Goal: Task Accomplishment & Management: Manage account settings

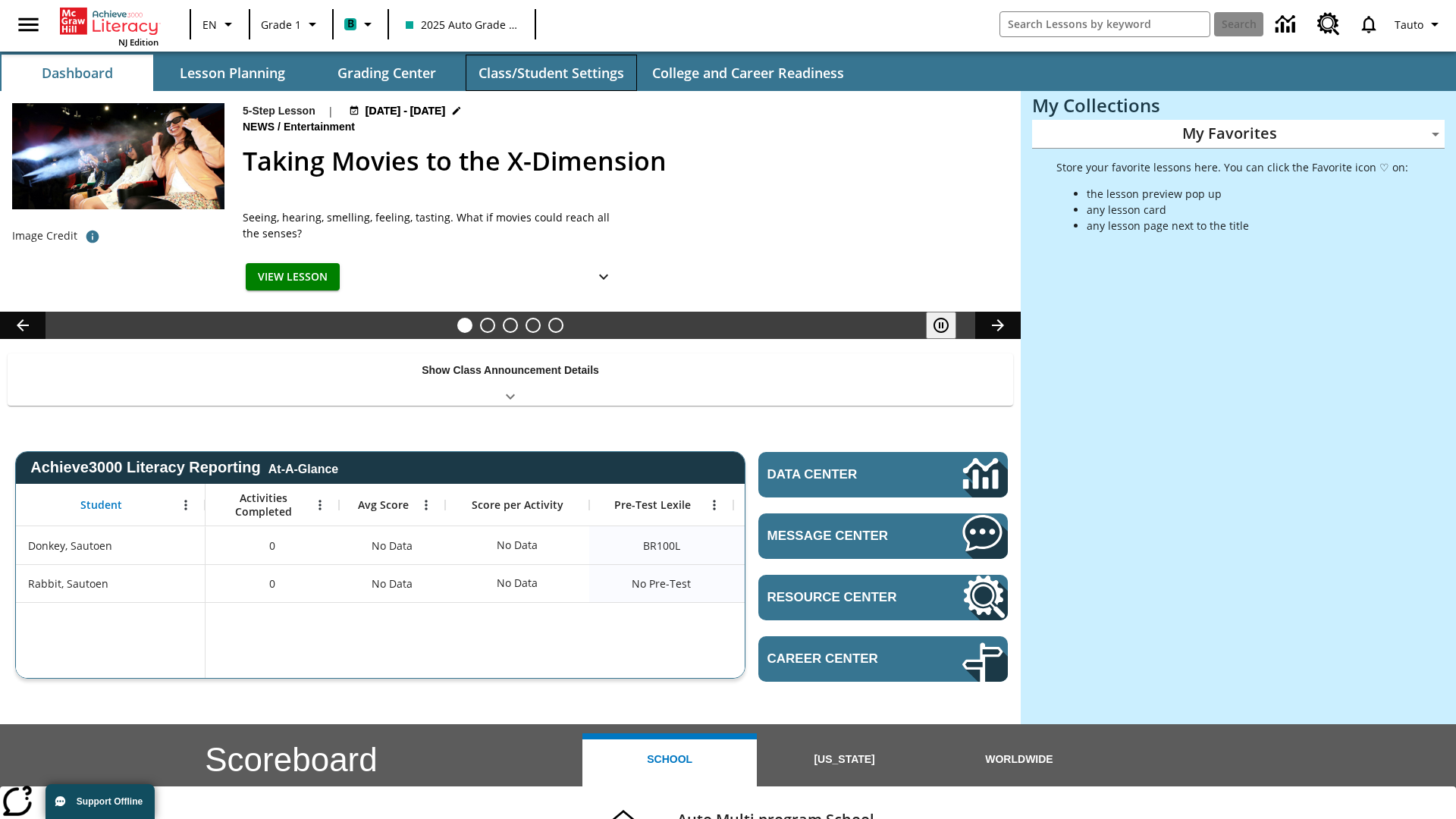
click at [551, 73] on button "Class/Student Settings" at bounding box center [551, 73] width 171 height 36
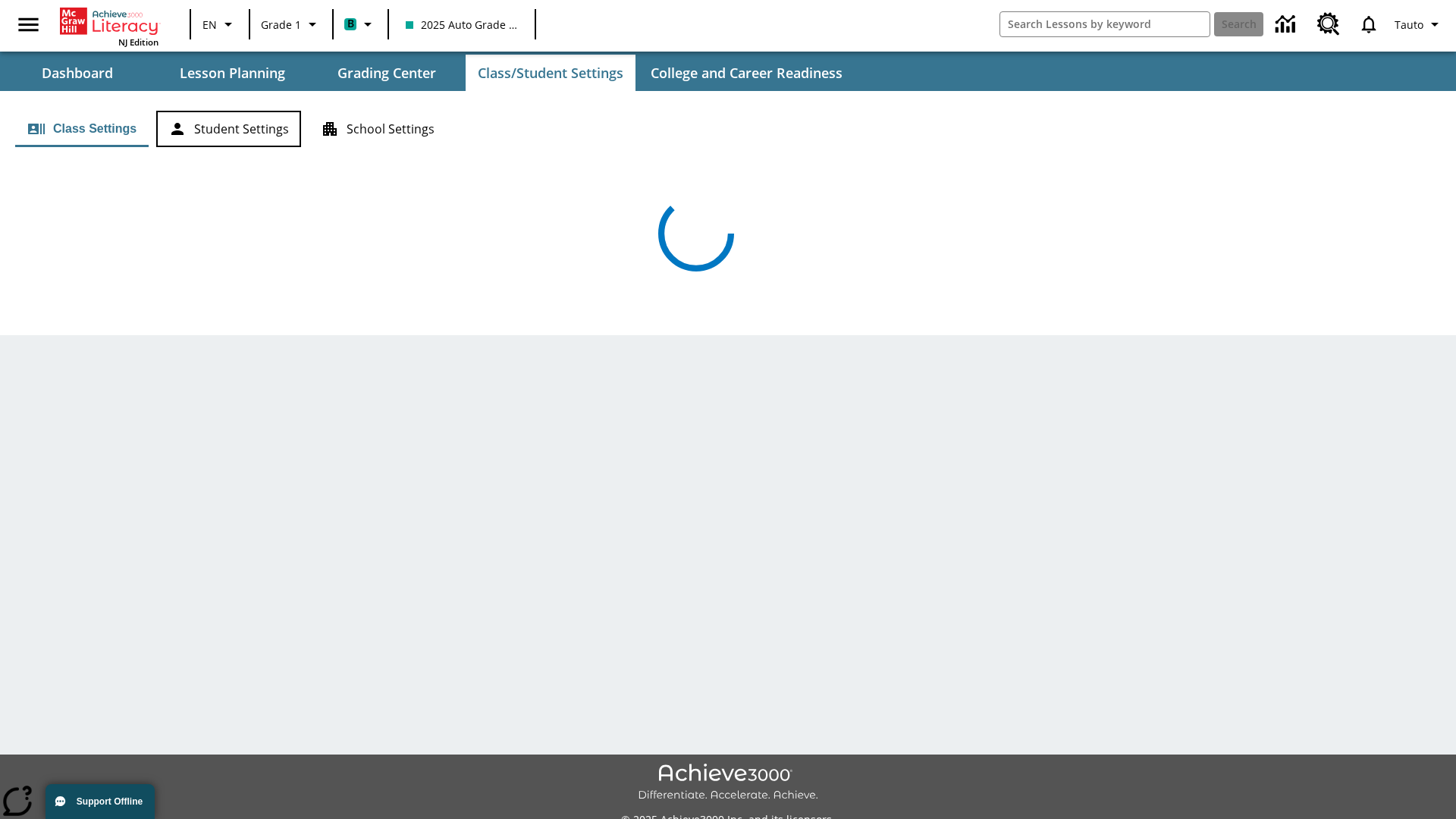
click at [228, 129] on button "Student Settings" at bounding box center [228, 129] width 145 height 36
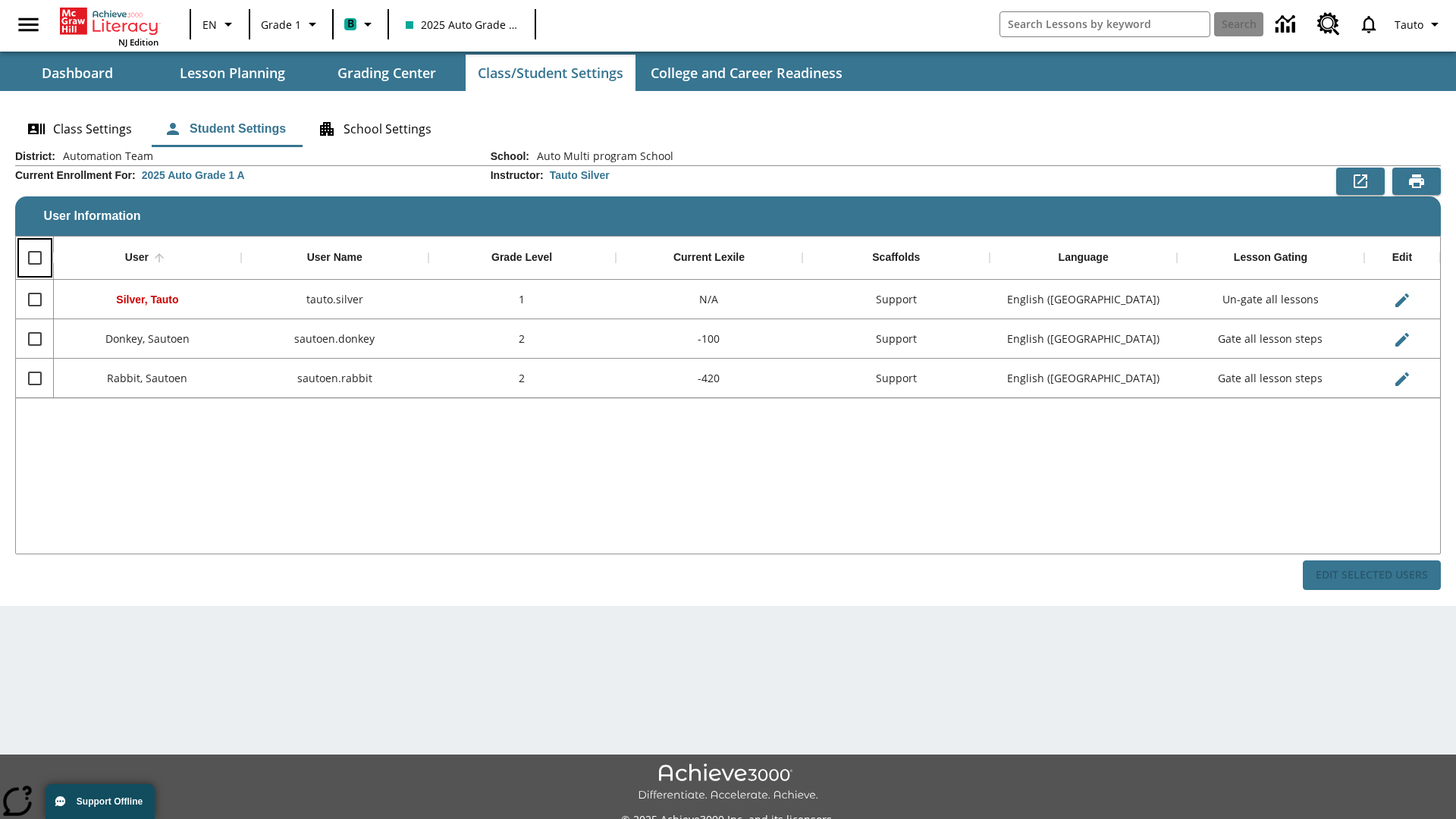
click at [34, 258] on input "Select all rows" at bounding box center [35, 257] width 32 height 32
checkbox input "true"
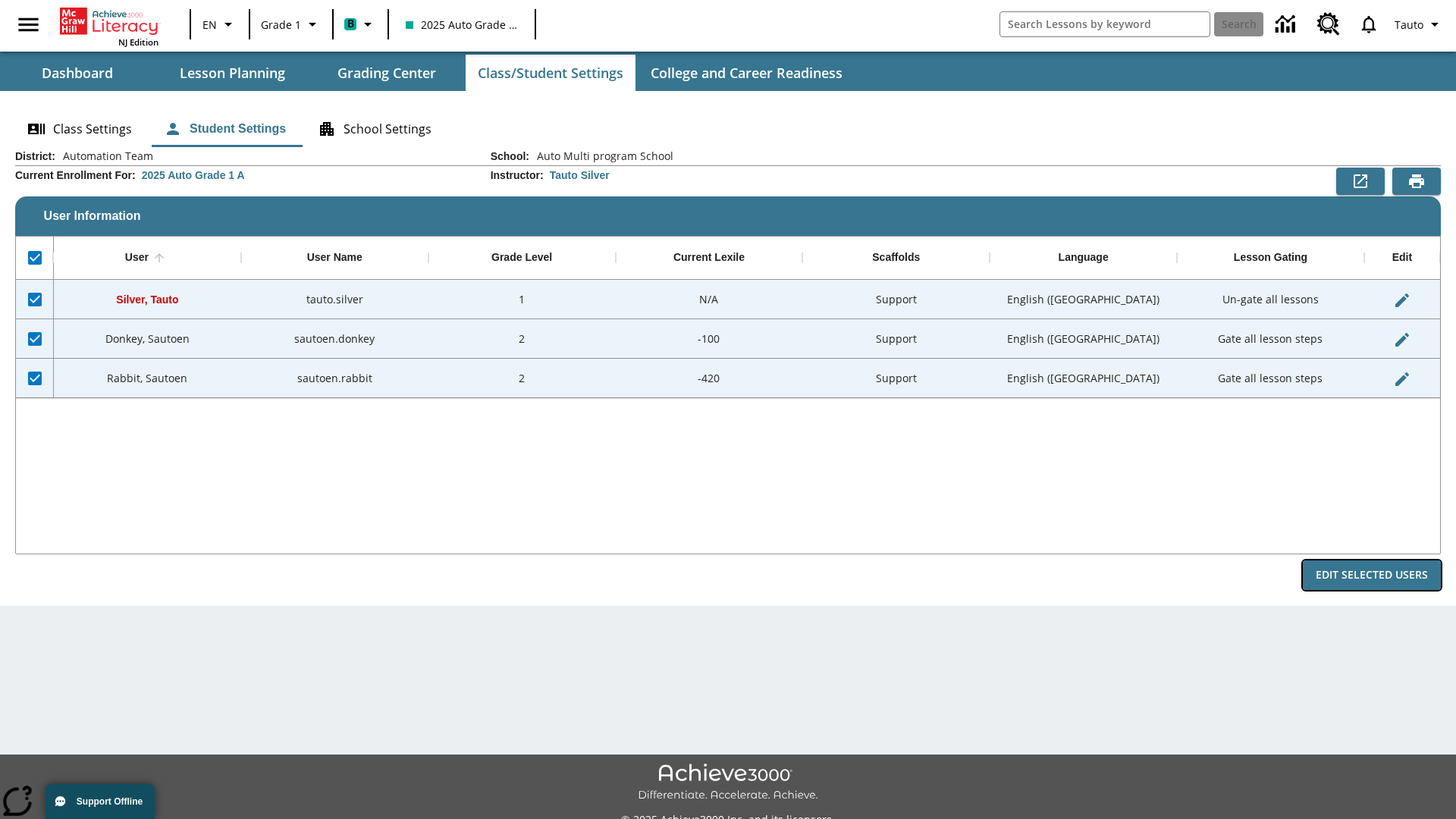
click at [1372, 575] on button "Edit Selected Users" at bounding box center [1372, 576] width 138 height 30
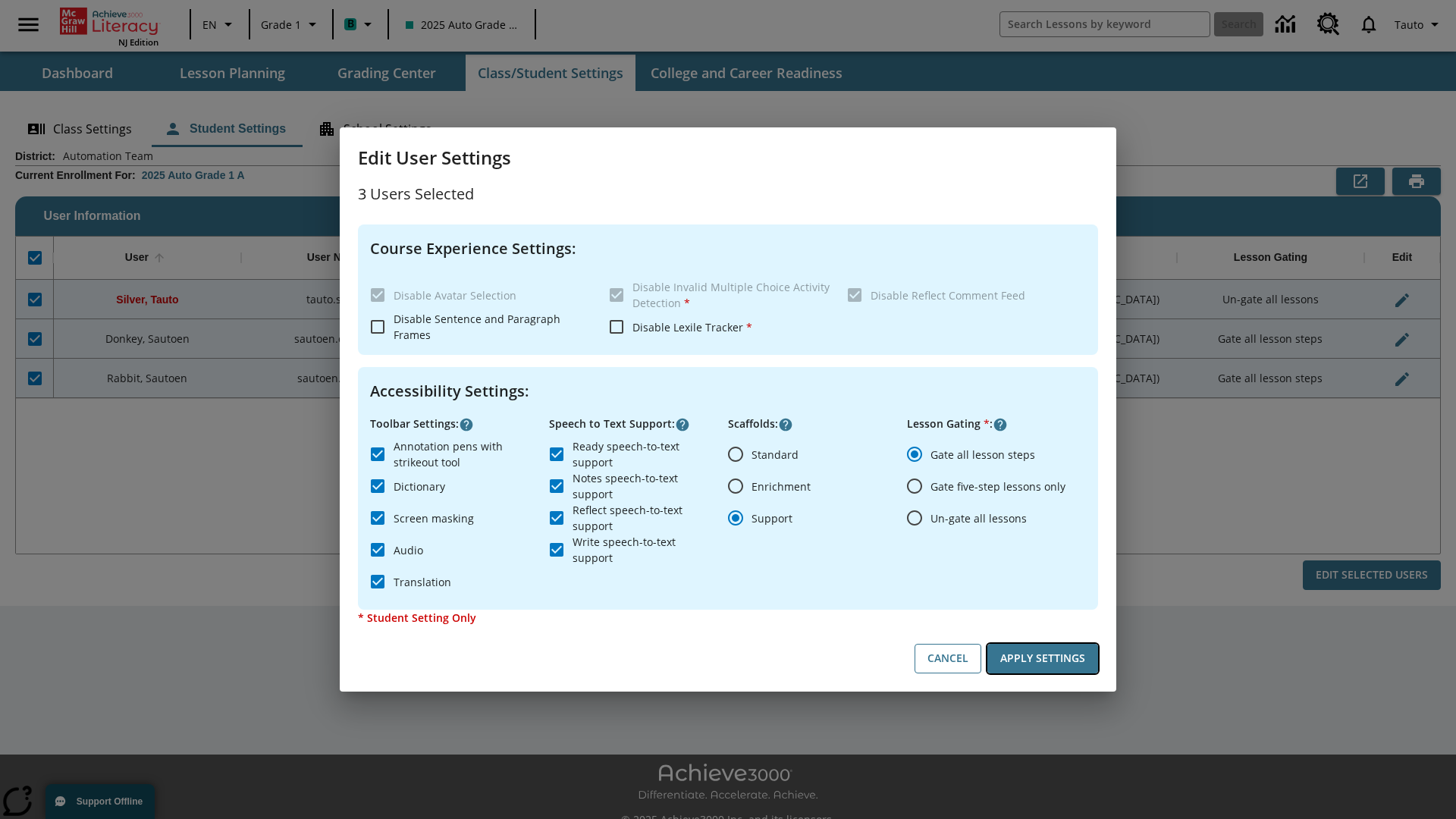
click at [1043, 659] on button "Apply Settings" at bounding box center [1043, 659] width 111 height 30
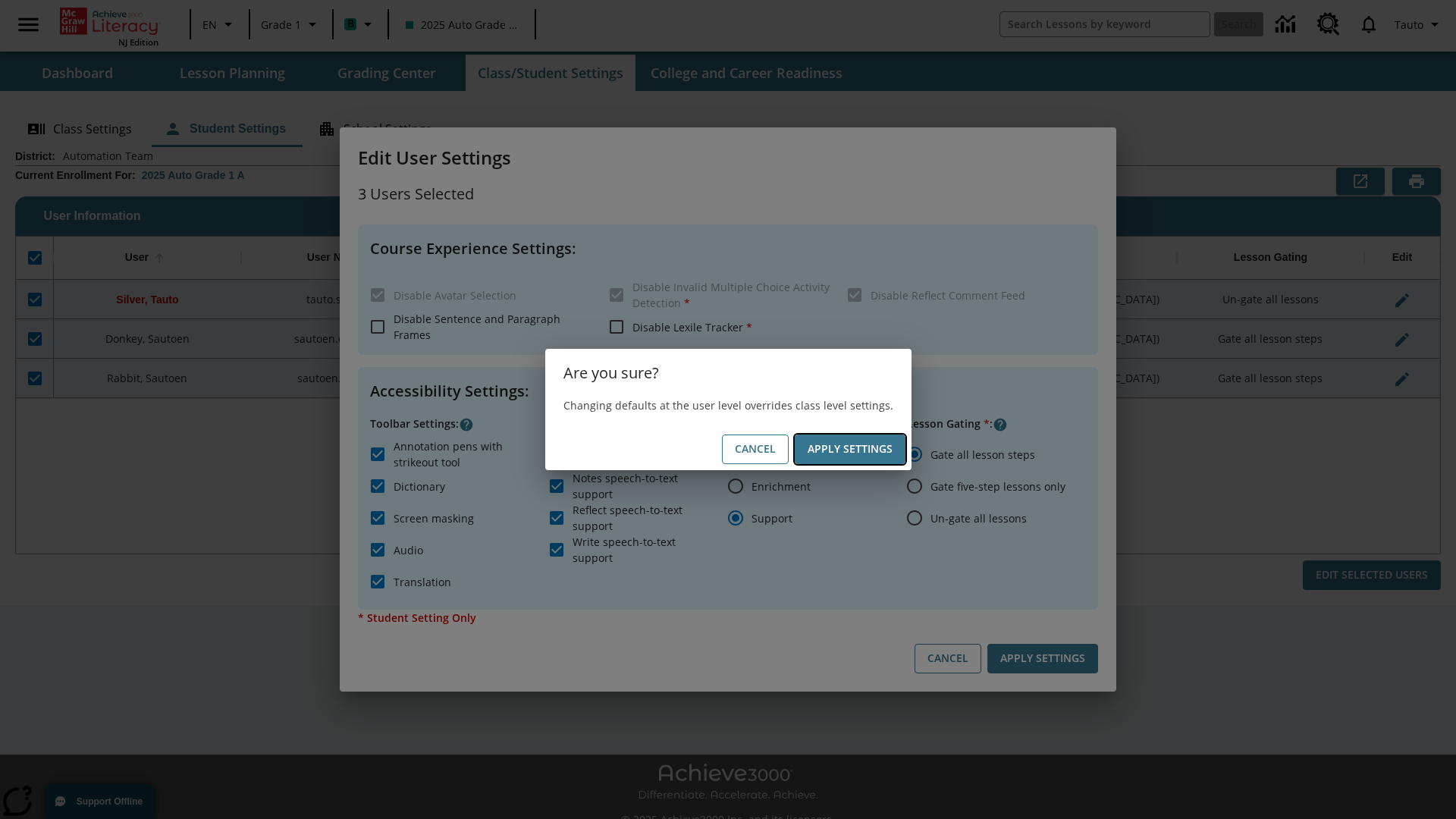
click at [850, 449] on button "Apply Settings" at bounding box center [850, 449] width 111 height 30
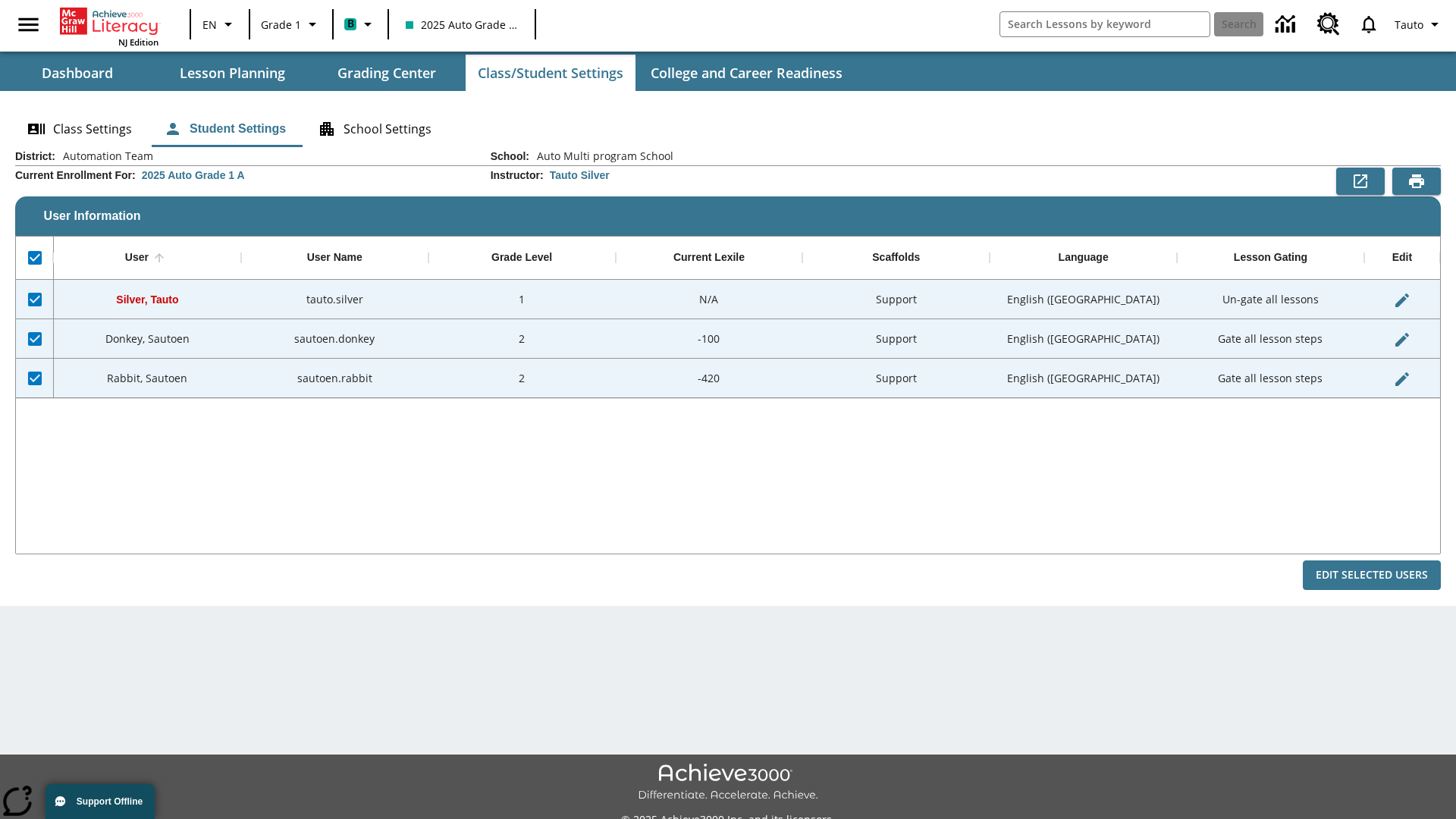
checkbox input "false"
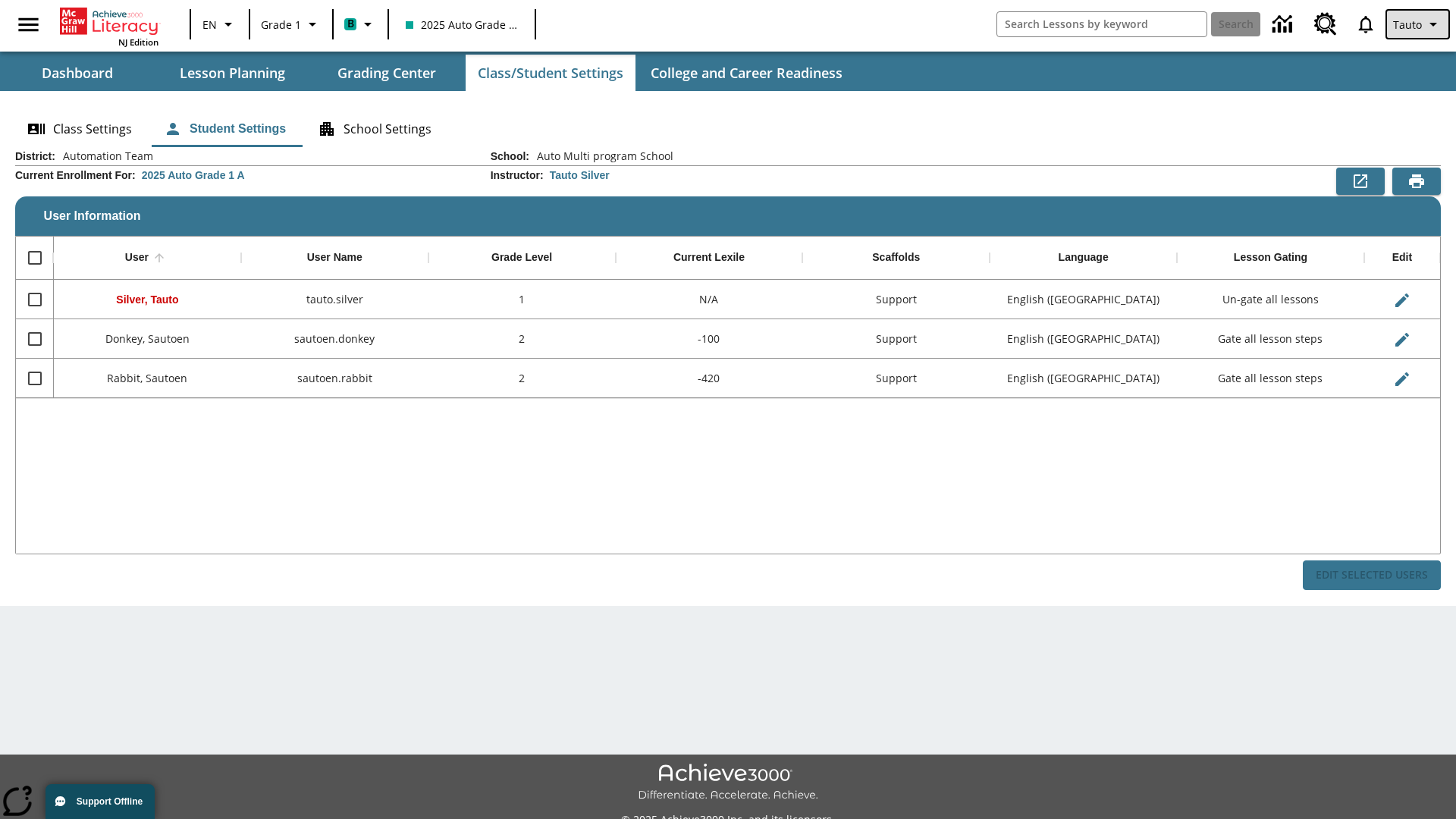
click at [1419, 24] on span "Tauto" at bounding box center [1407, 24] width 29 height 16
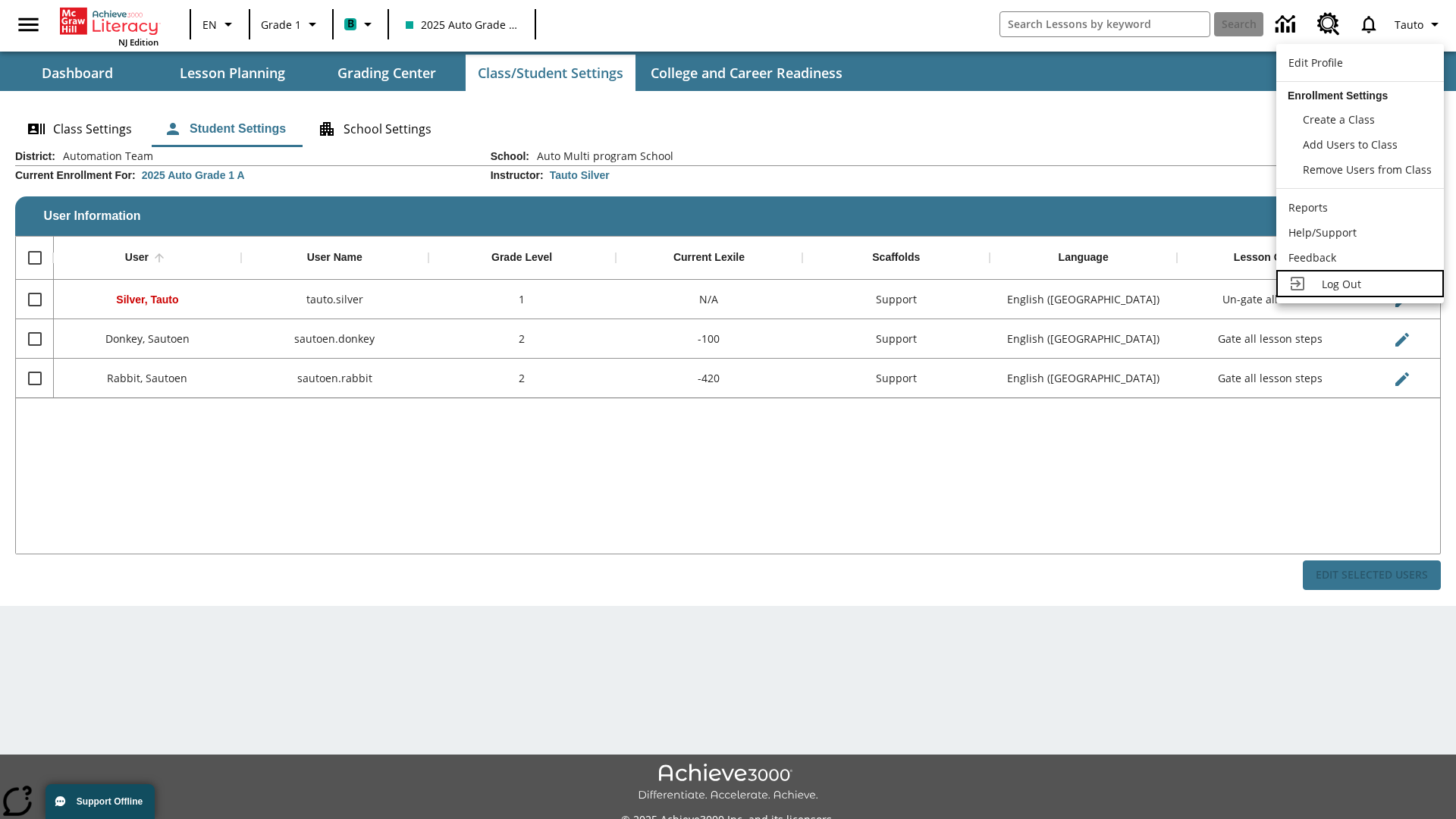
click at [1360, 284] on span "Log Out" at bounding box center [1342, 284] width 40 height 14
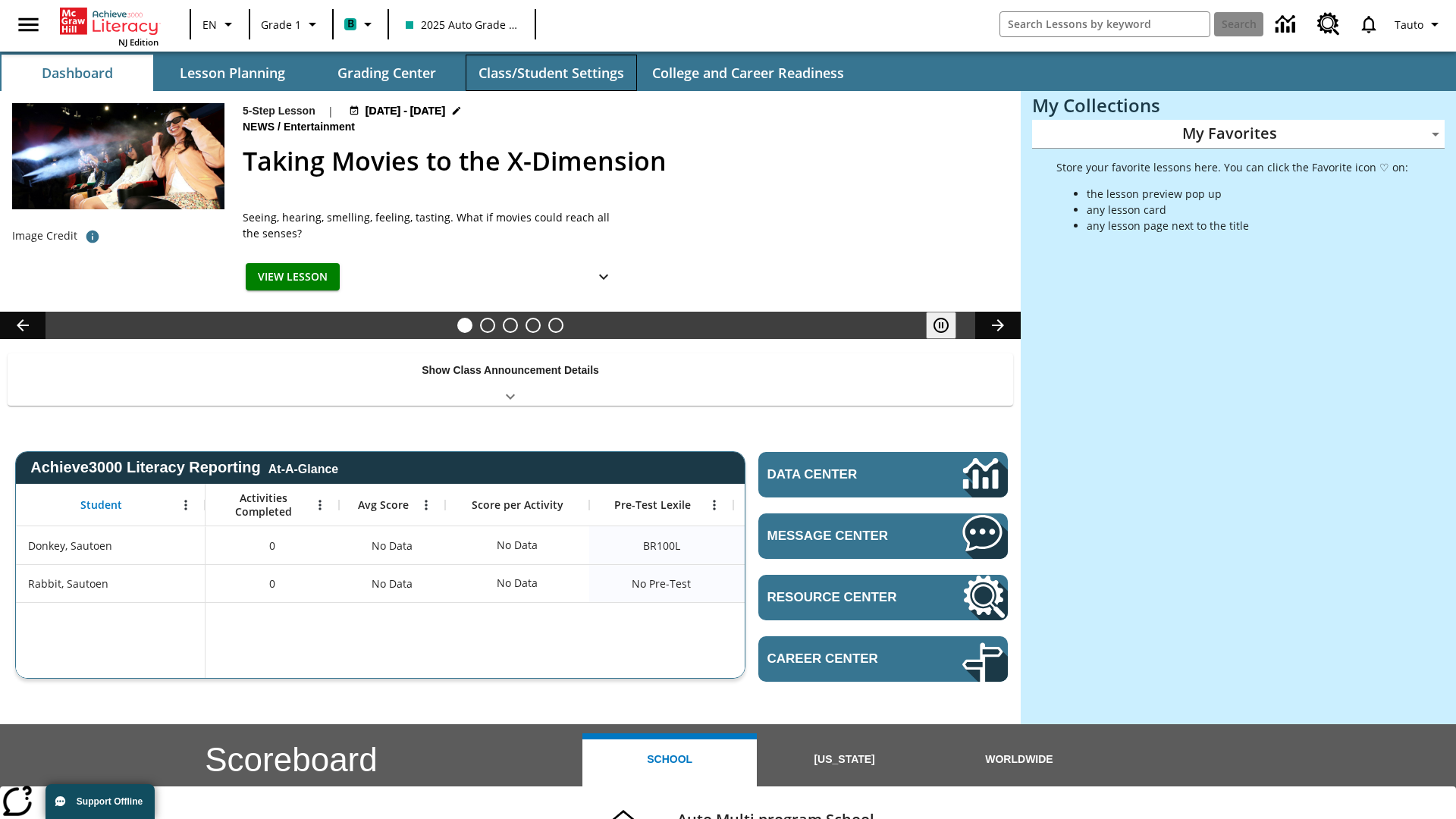
click at [551, 73] on button "Class/Student Settings" at bounding box center [551, 73] width 171 height 36
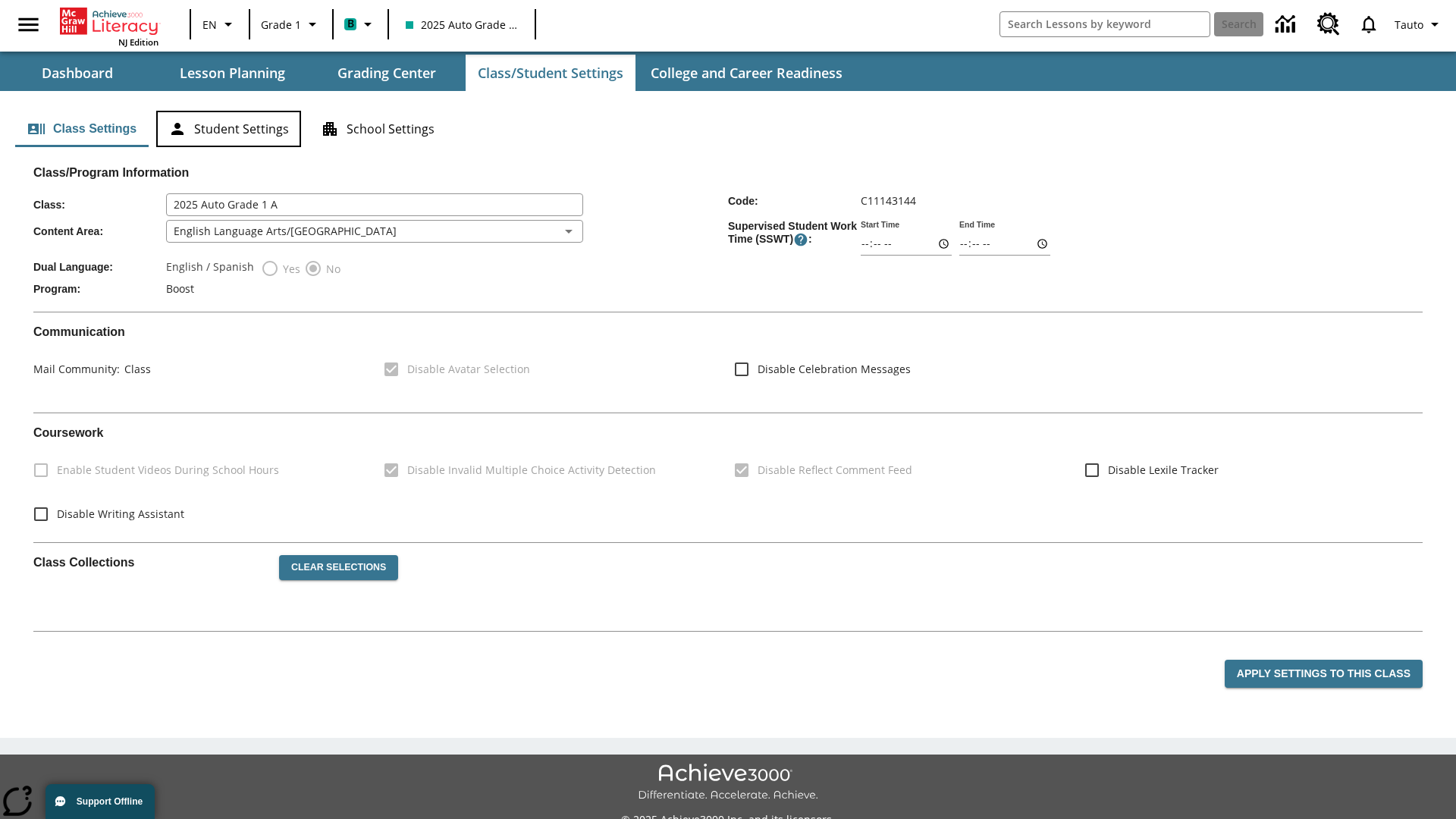
click at [228, 129] on button "Student Settings" at bounding box center [228, 129] width 145 height 36
